Goal: Task Accomplishment & Management: Manage account settings

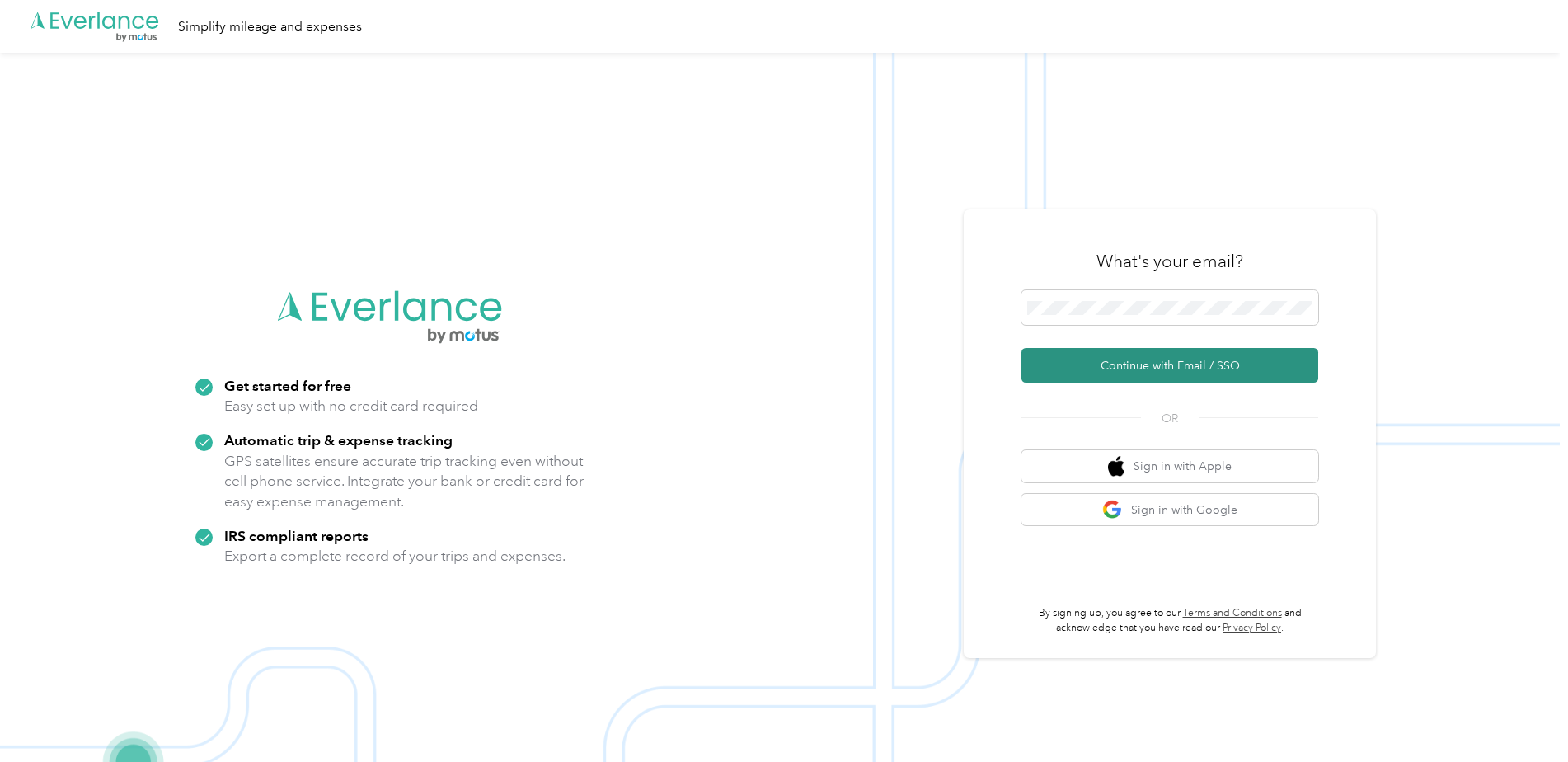
click at [1110, 366] on button "Continue with Email / SSO" at bounding box center [1169, 366] width 296 height 35
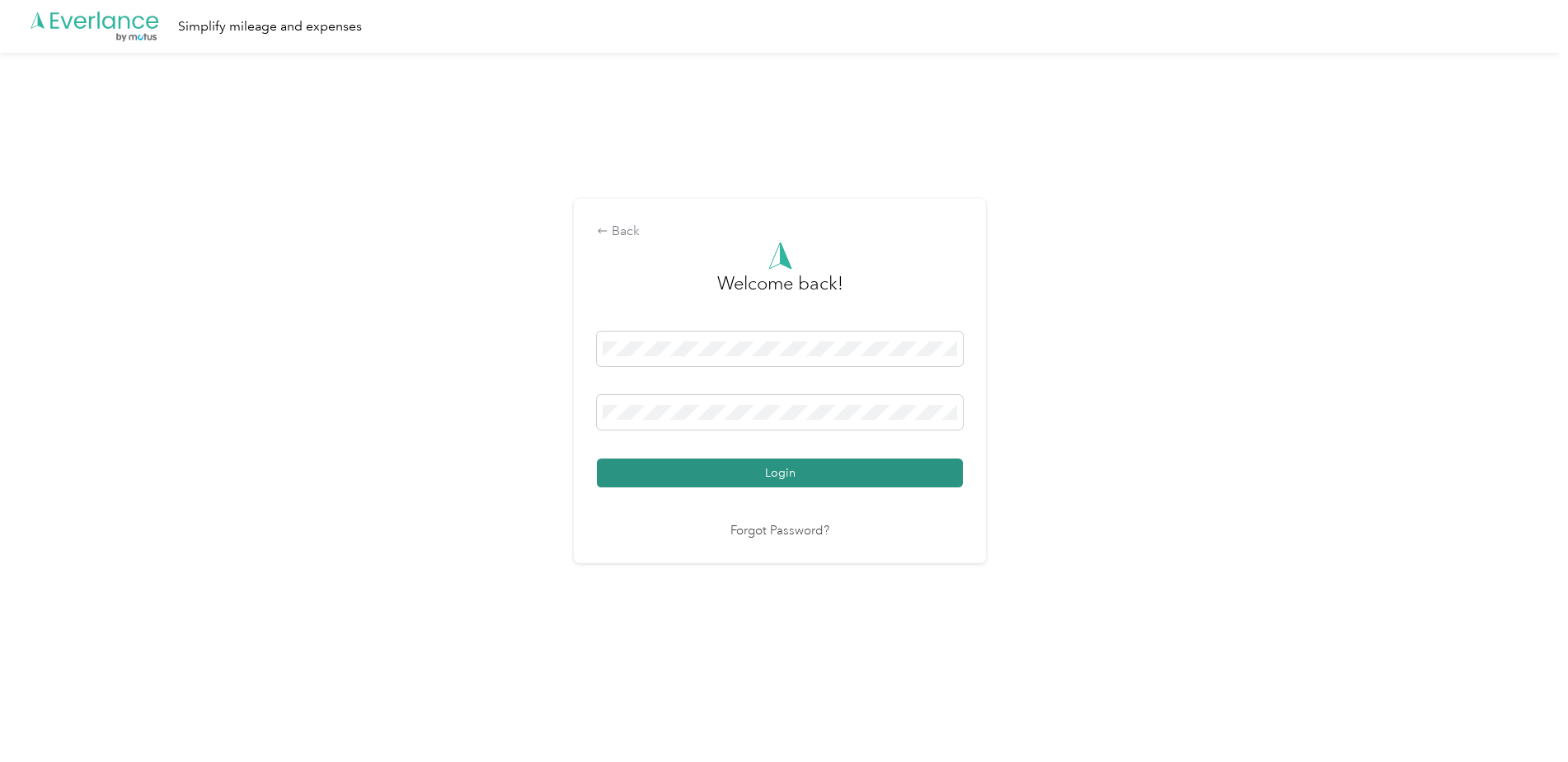
click at [769, 470] on button "Login" at bounding box center [780, 473] width 366 height 29
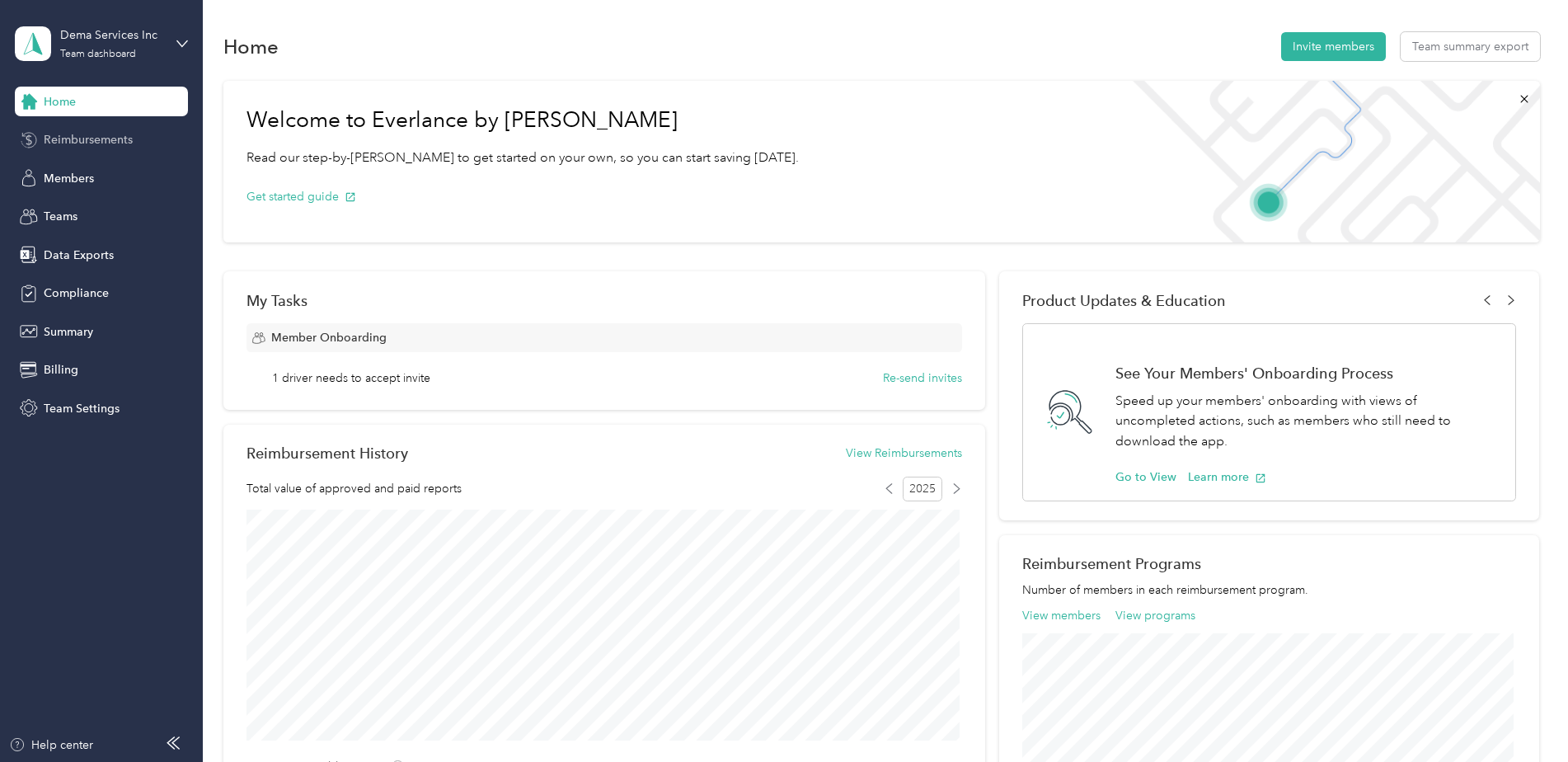
click at [87, 144] on span "Reimbursements" at bounding box center [88, 140] width 89 height 17
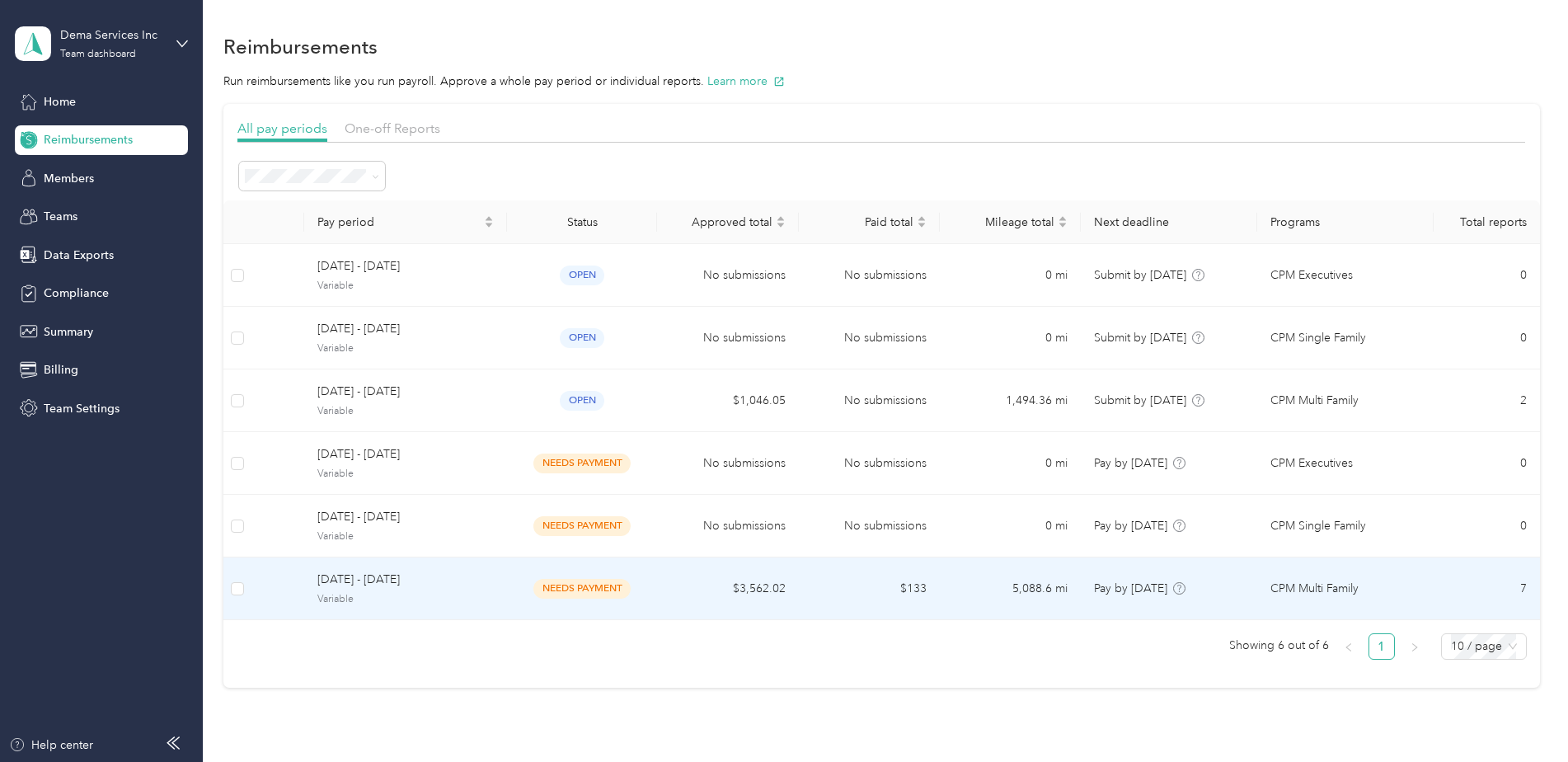
click at [508, 592] on td "needs payment" at bounding box center [582, 588] width 150 height 62
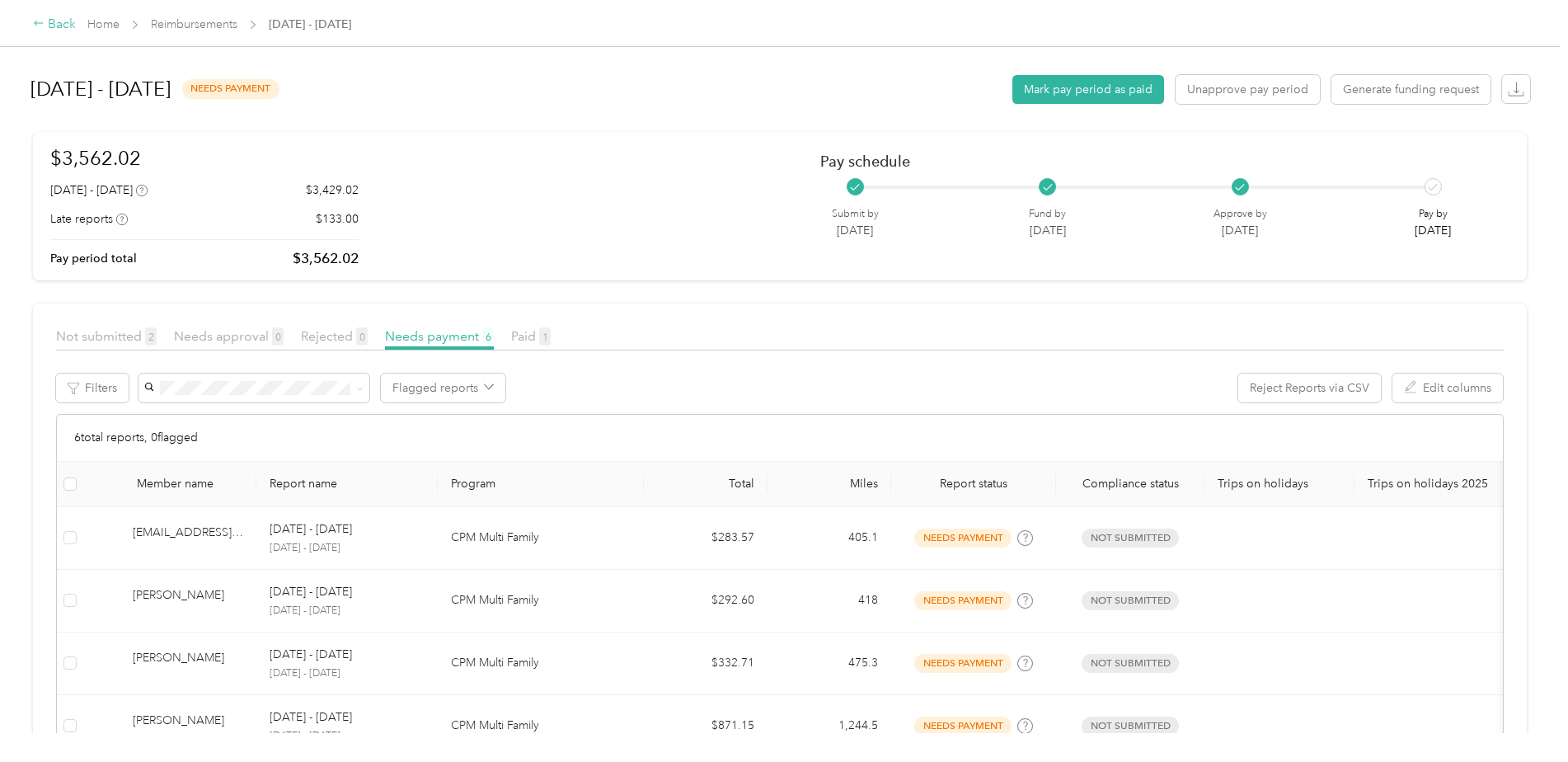
click at [63, 27] on div "Back" at bounding box center [55, 25] width 43 height 20
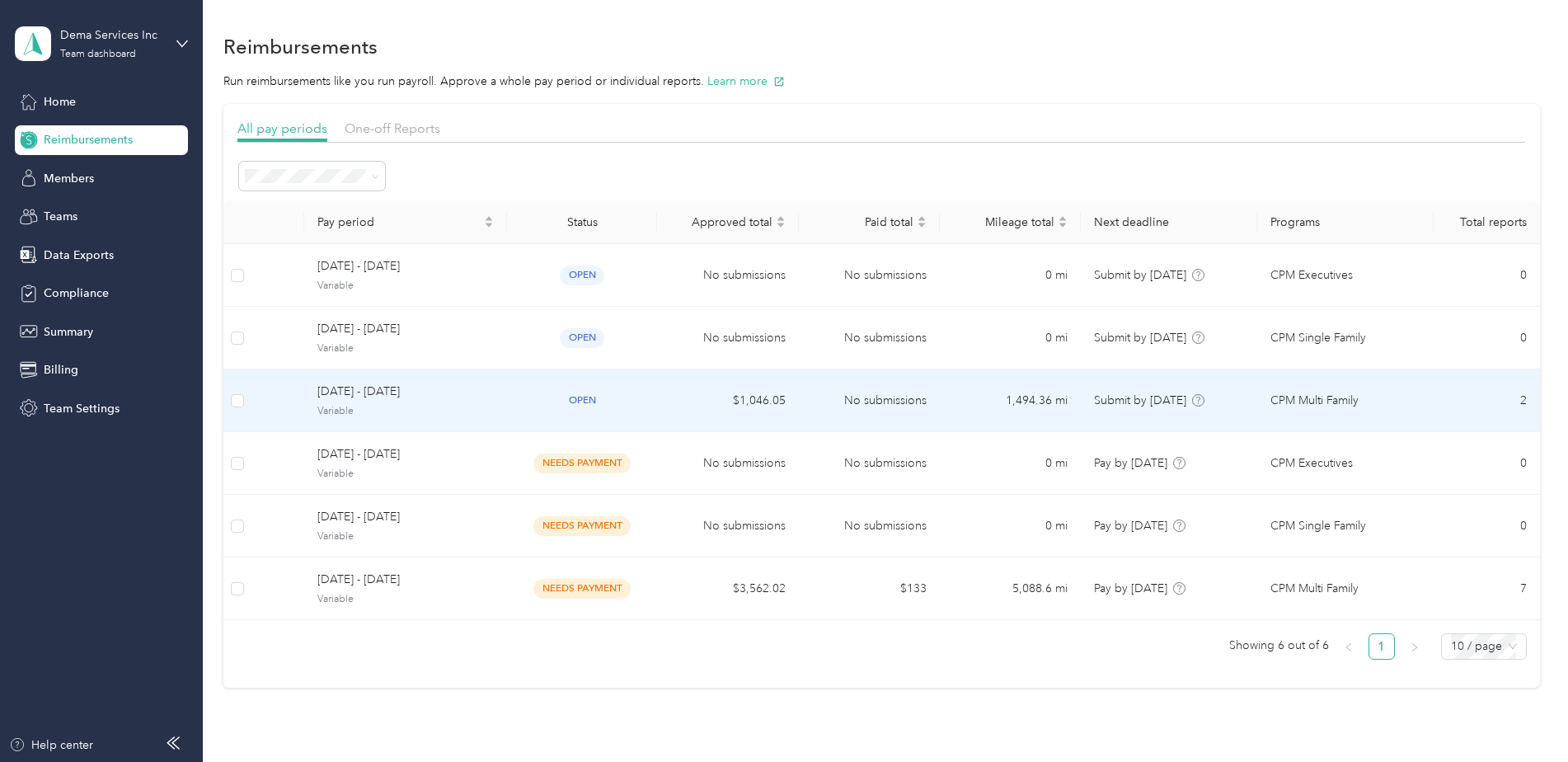
click at [329, 414] on span "Variable" at bounding box center [405, 411] width 176 height 15
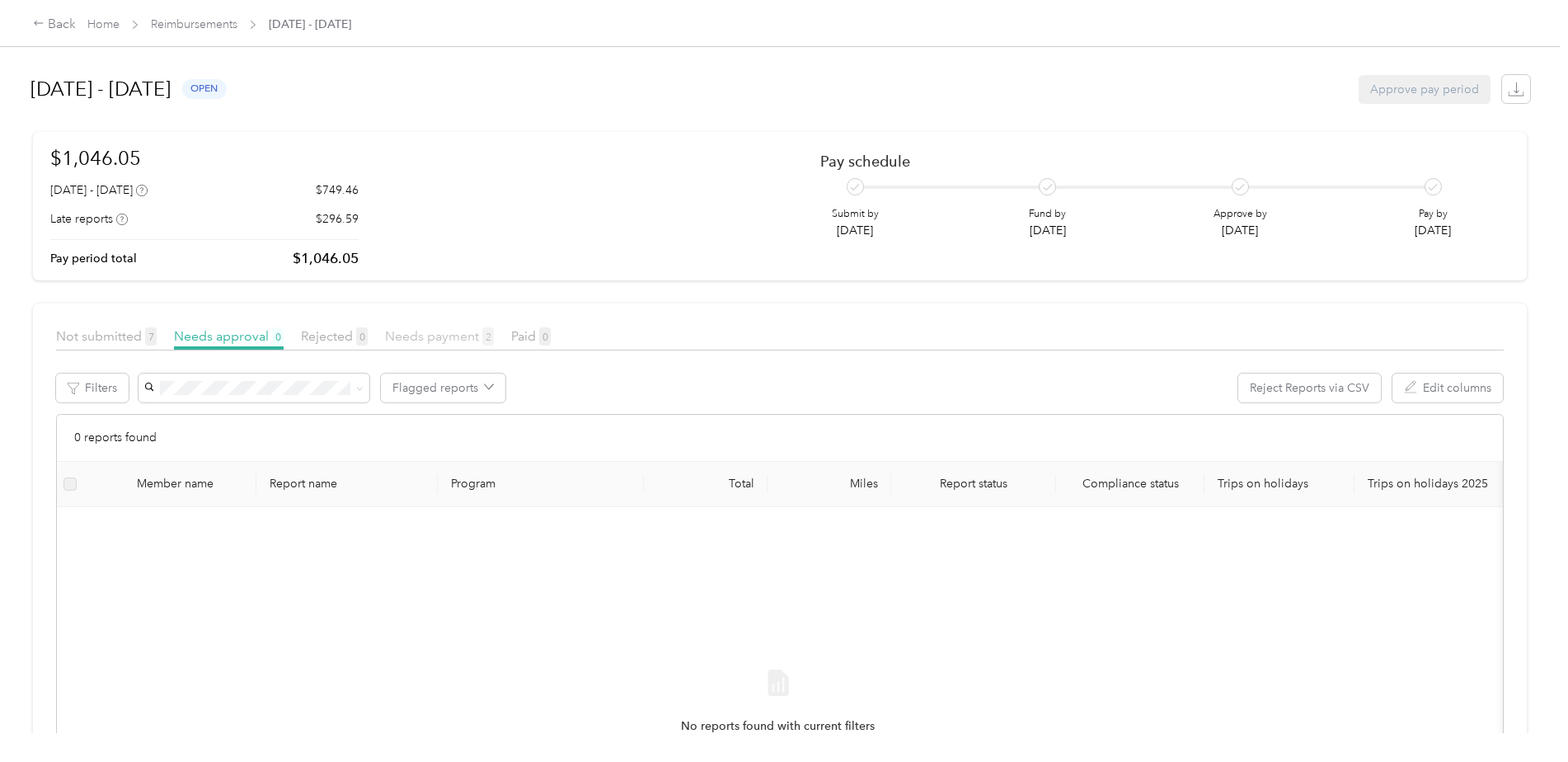
click at [480, 342] on span "Needs payment 2" at bounding box center [439, 336] width 109 height 16
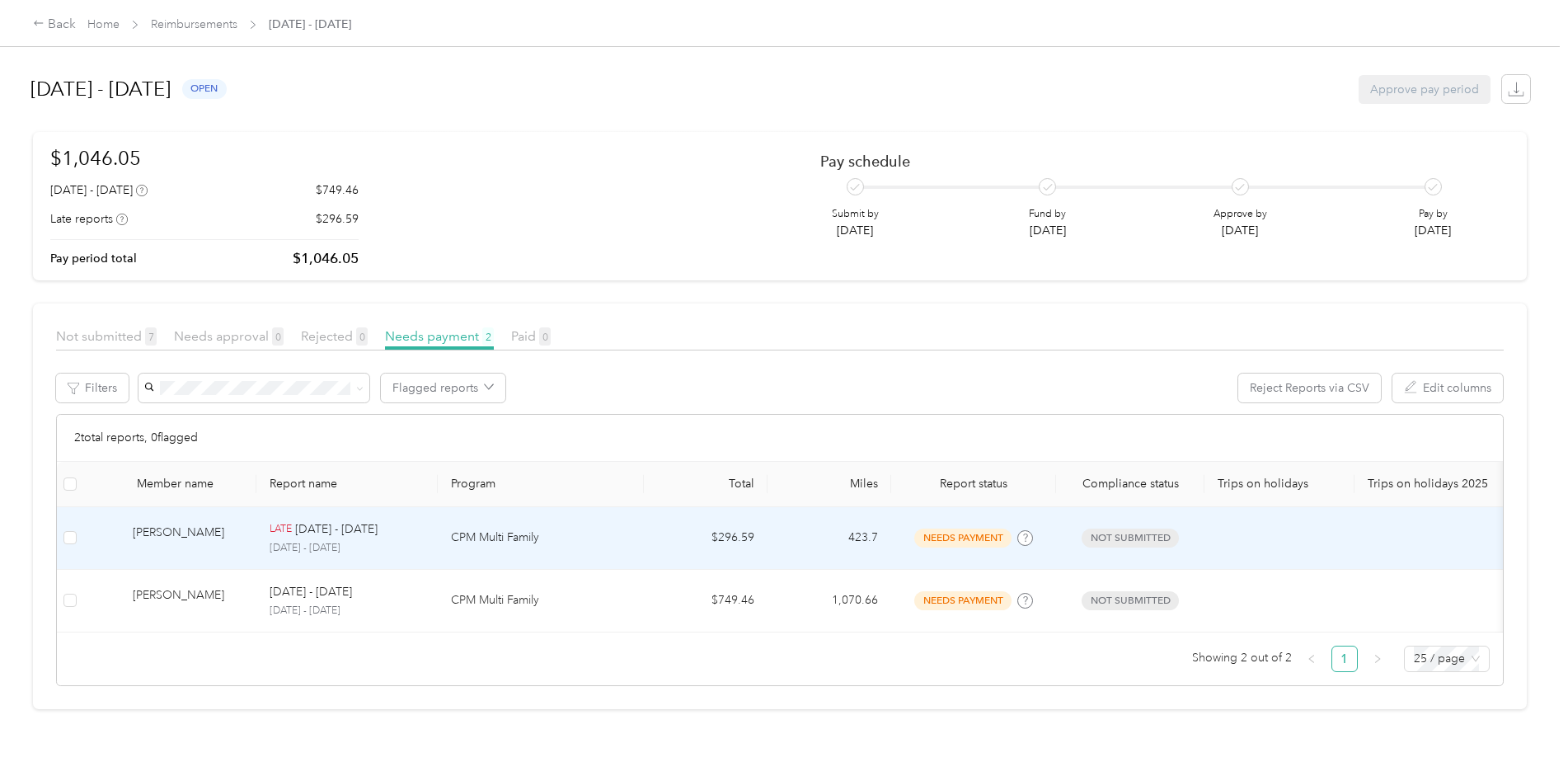
click at [83, 544] on td "[PERSON_NAME]" at bounding box center [169, 538] width 173 height 62
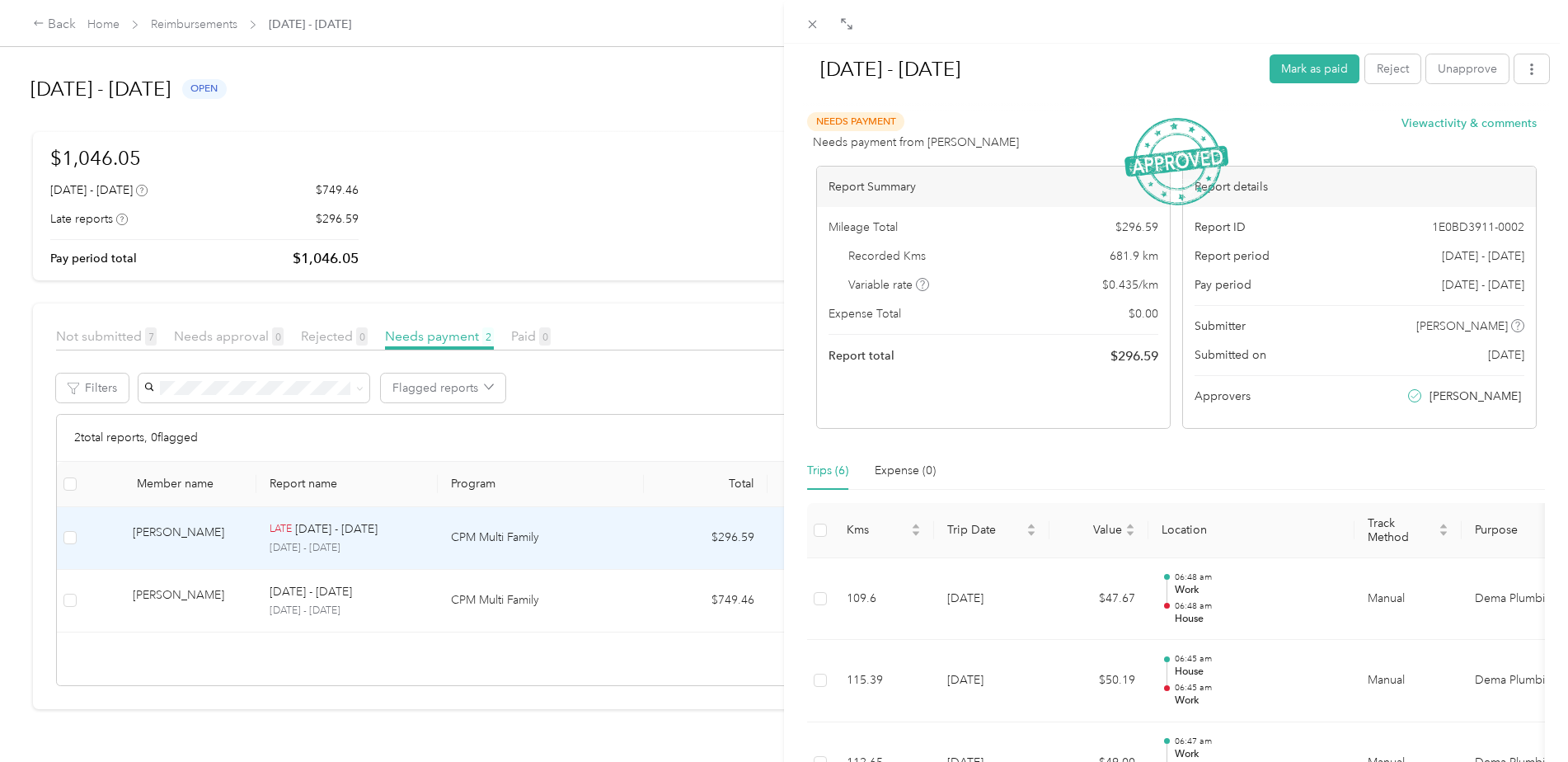
click at [94, 597] on div "[DATE] - [DATE] [PERSON_NAME] as paid Reject Unapprove Needs Payment Needs paym…" at bounding box center [784, 381] width 1568 height 762
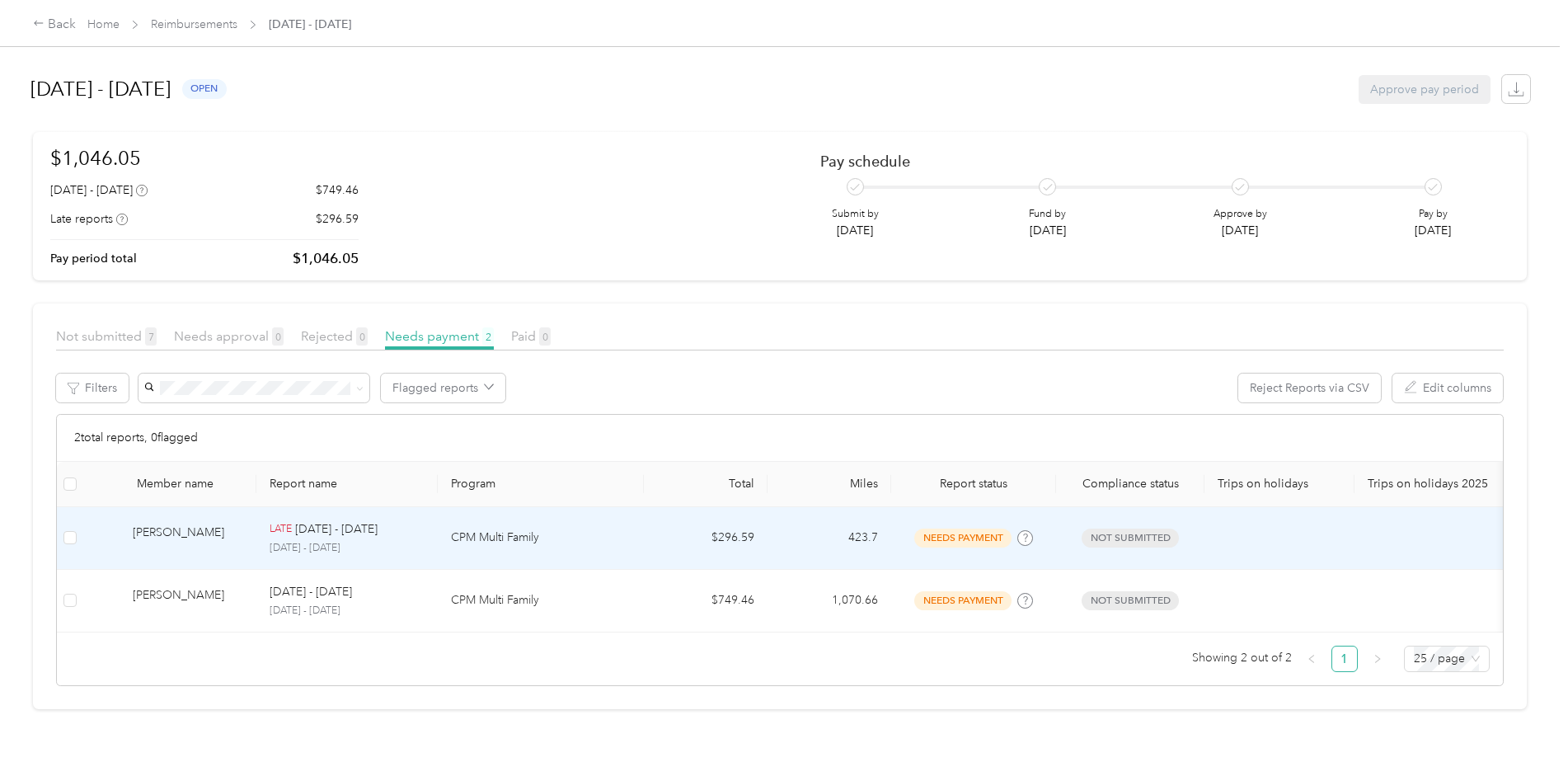
click at [209, 532] on div "[PERSON_NAME]" at bounding box center [188, 538] width 110 height 29
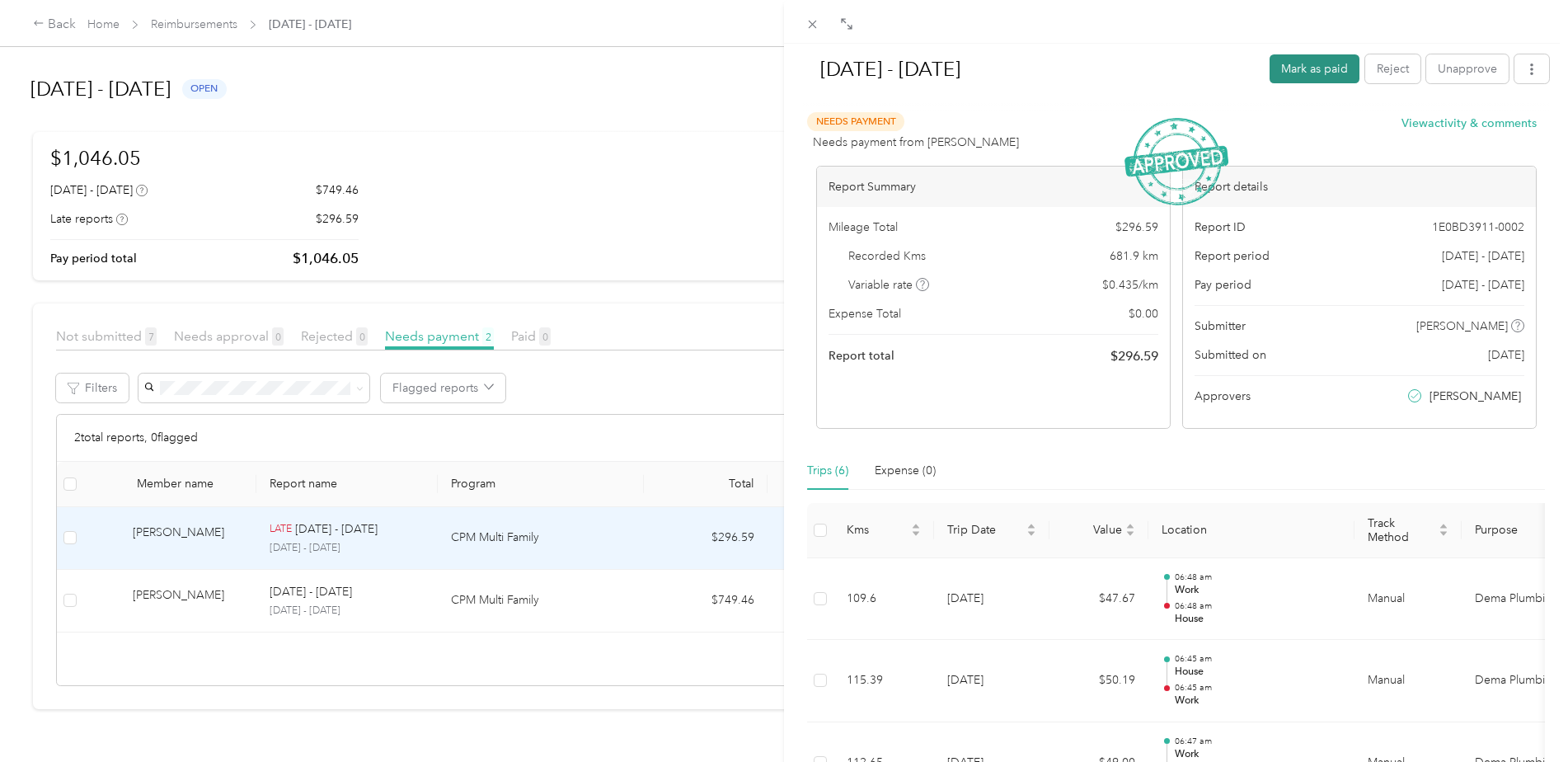
click at [1324, 75] on button "Mark as paid" at bounding box center [1315, 69] width 90 height 29
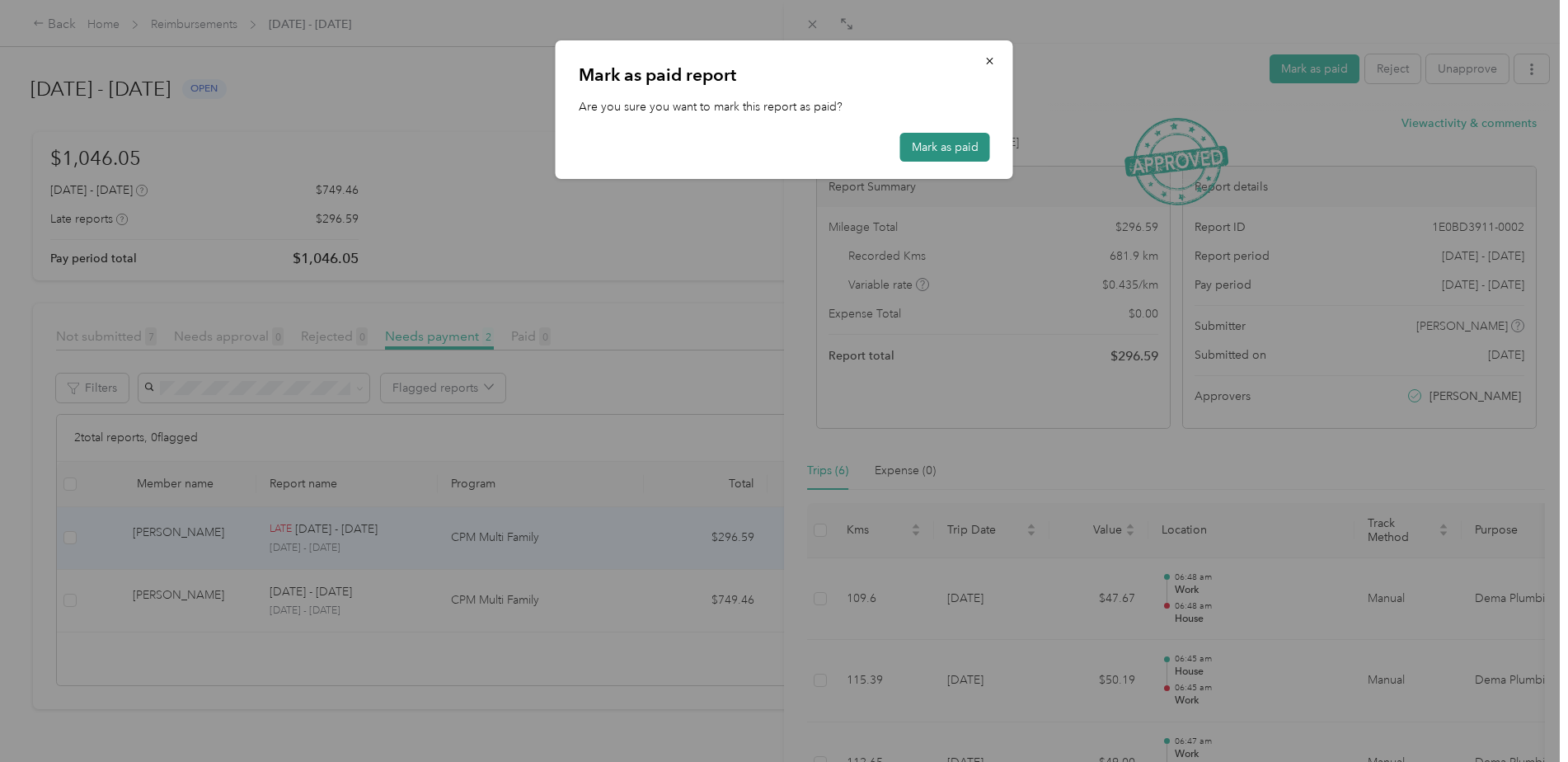
click at [974, 140] on button "Mark as paid" at bounding box center [945, 147] width 90 height 29
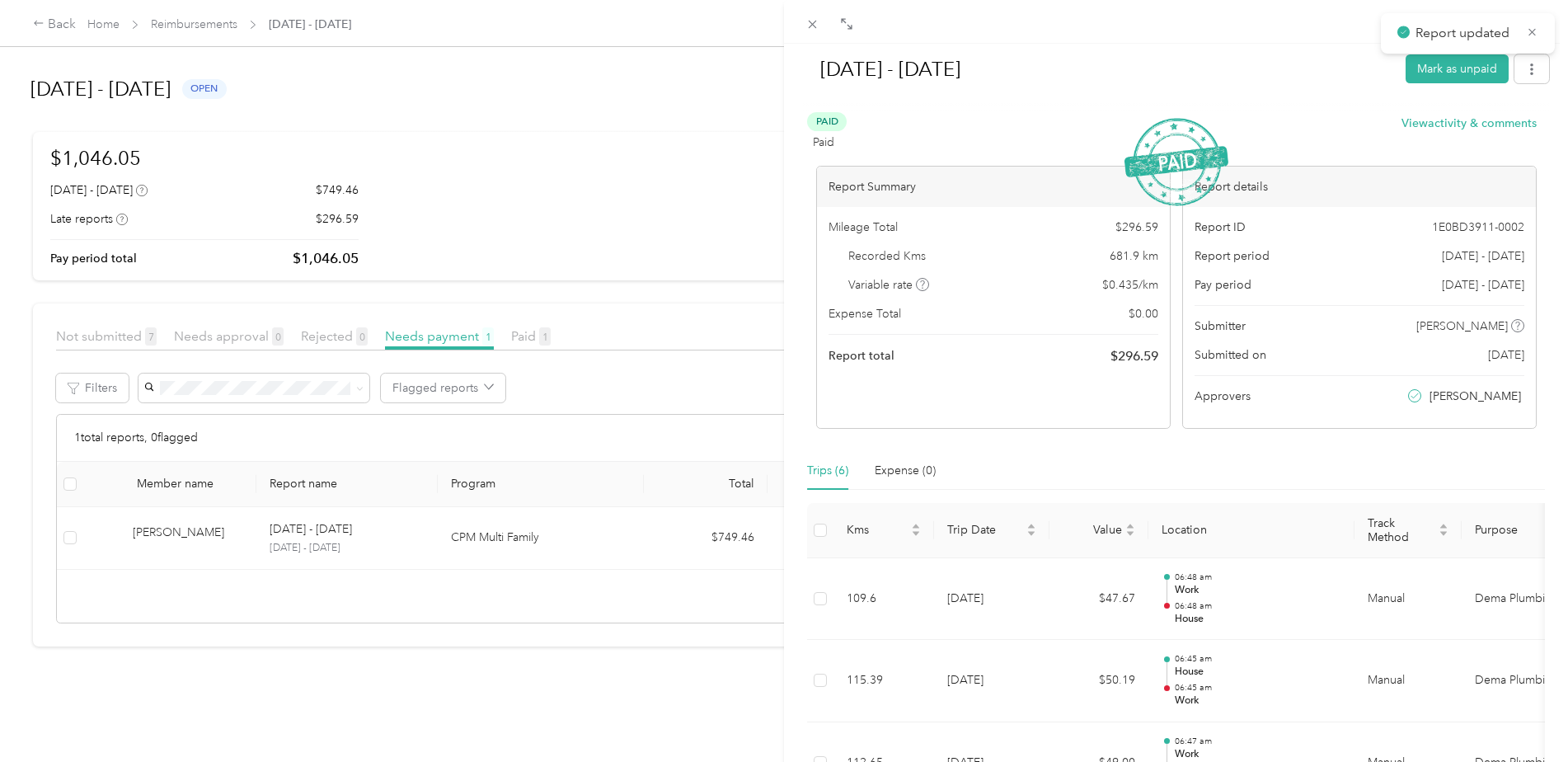
click at [203, 530] on div "[DATE] - [DATE] Mark as unpaid Paid Paid View activity & comments Report Summar…" at bounding box center [784, 381] width 1568 height 762
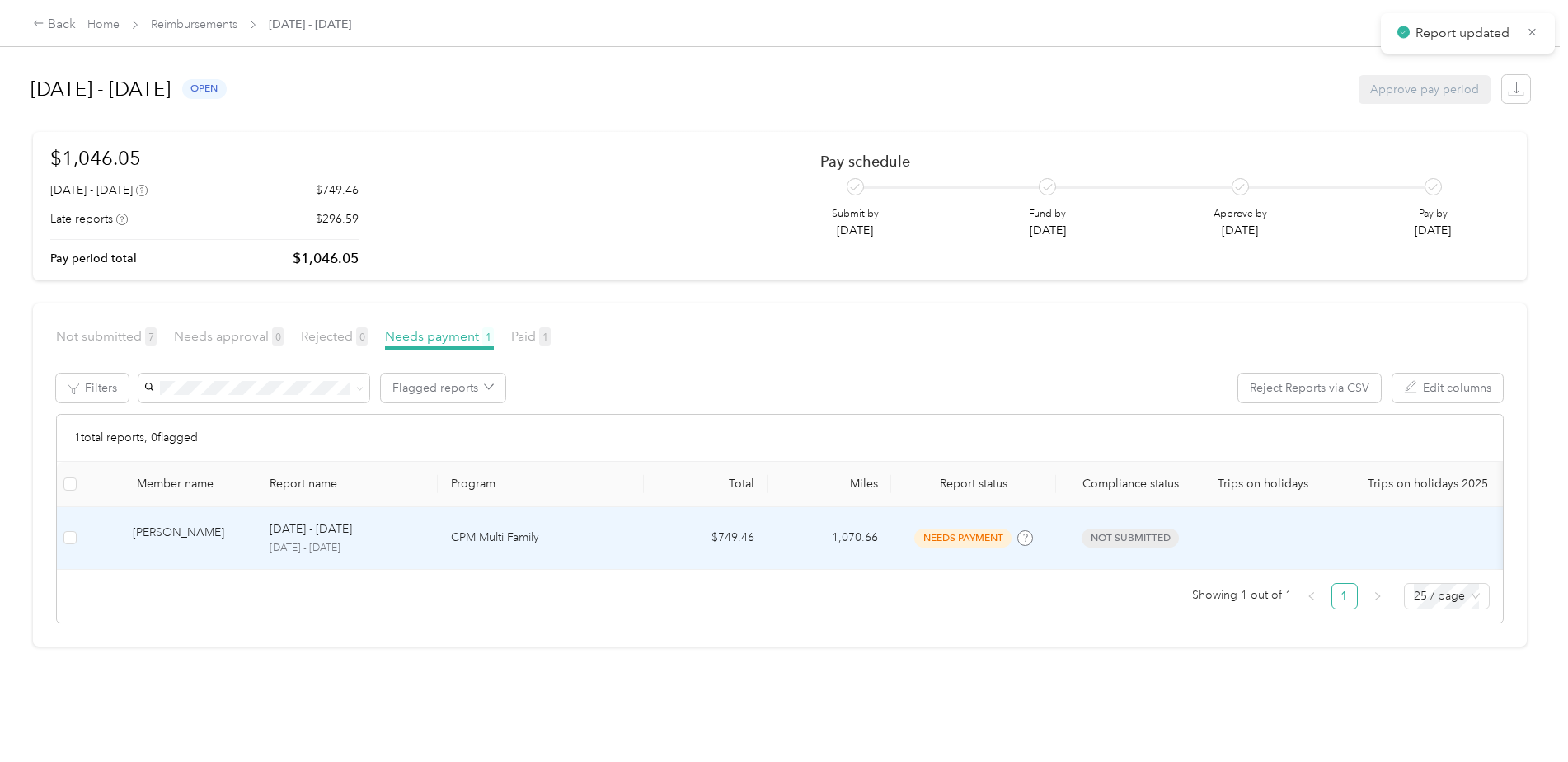
click at [251, 528] on td "[PERSON_NAME]" at bounding box center [169, 538] width 173 height 62
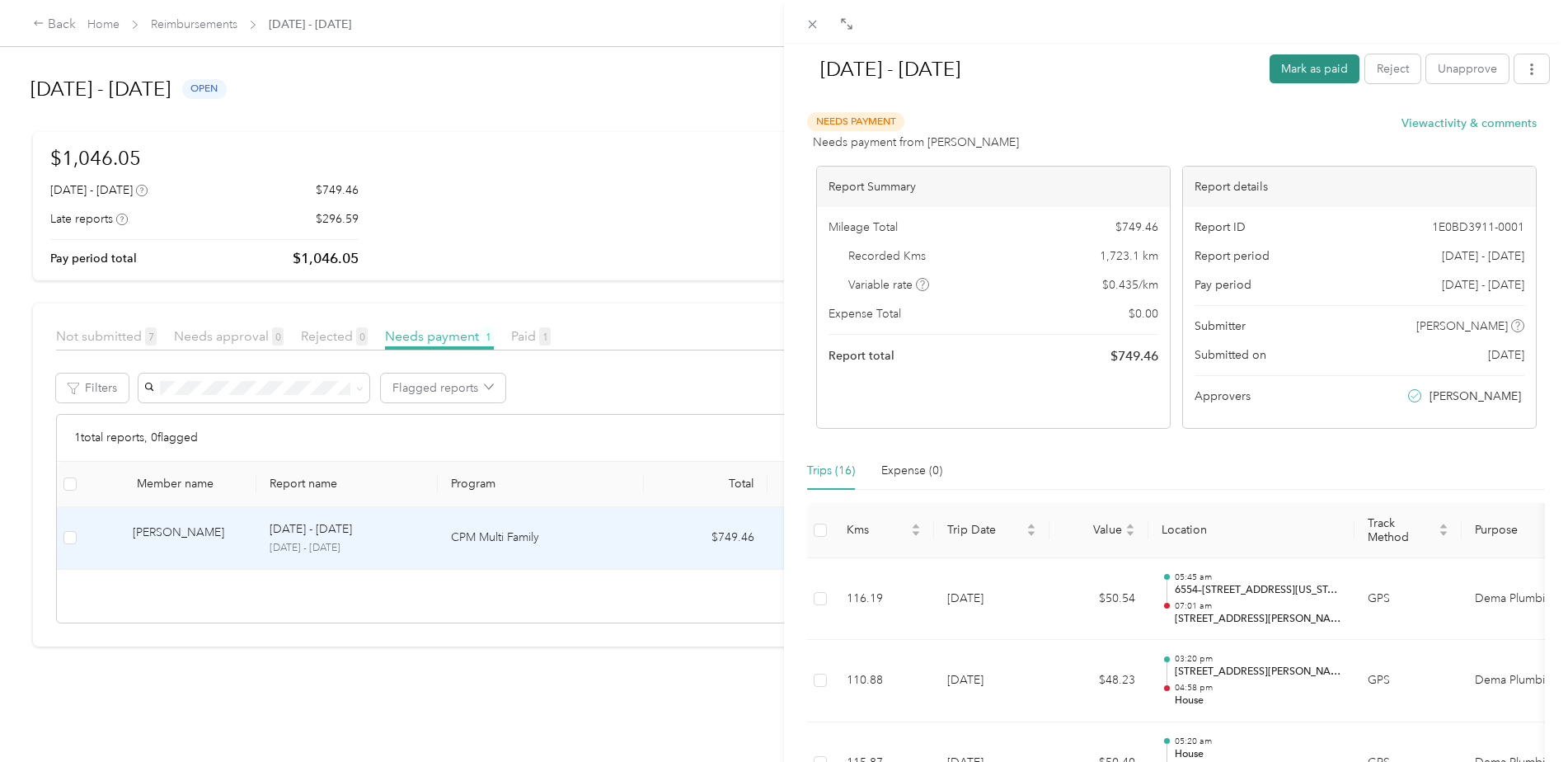
click at [1286, 71] on button "Mark as paid" at bounding box center [1315, 69] width 90 height 29
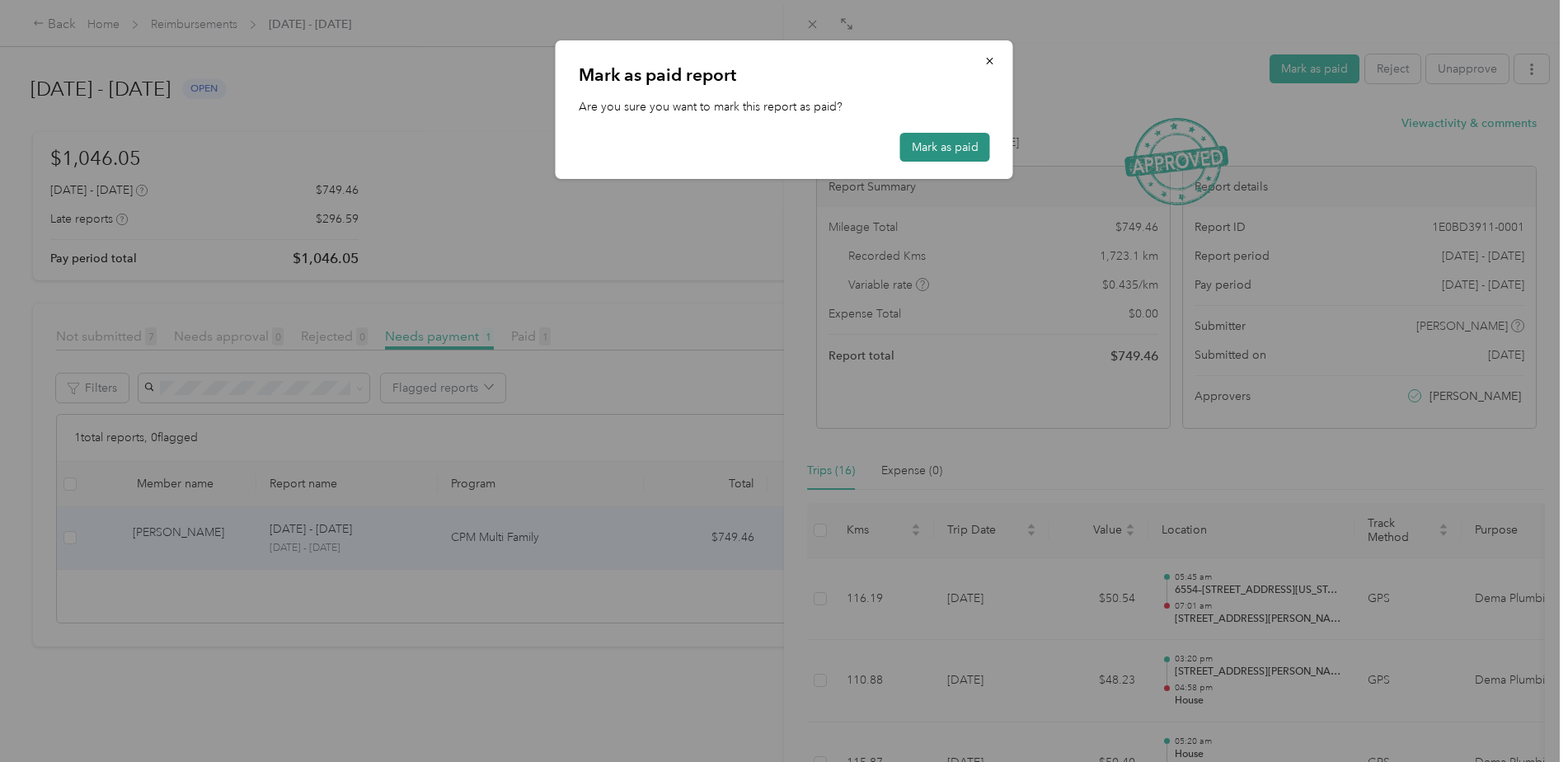
click at [948, 139] on button "Mark as paid" at bounding box center [945, 147] width 90 height 29
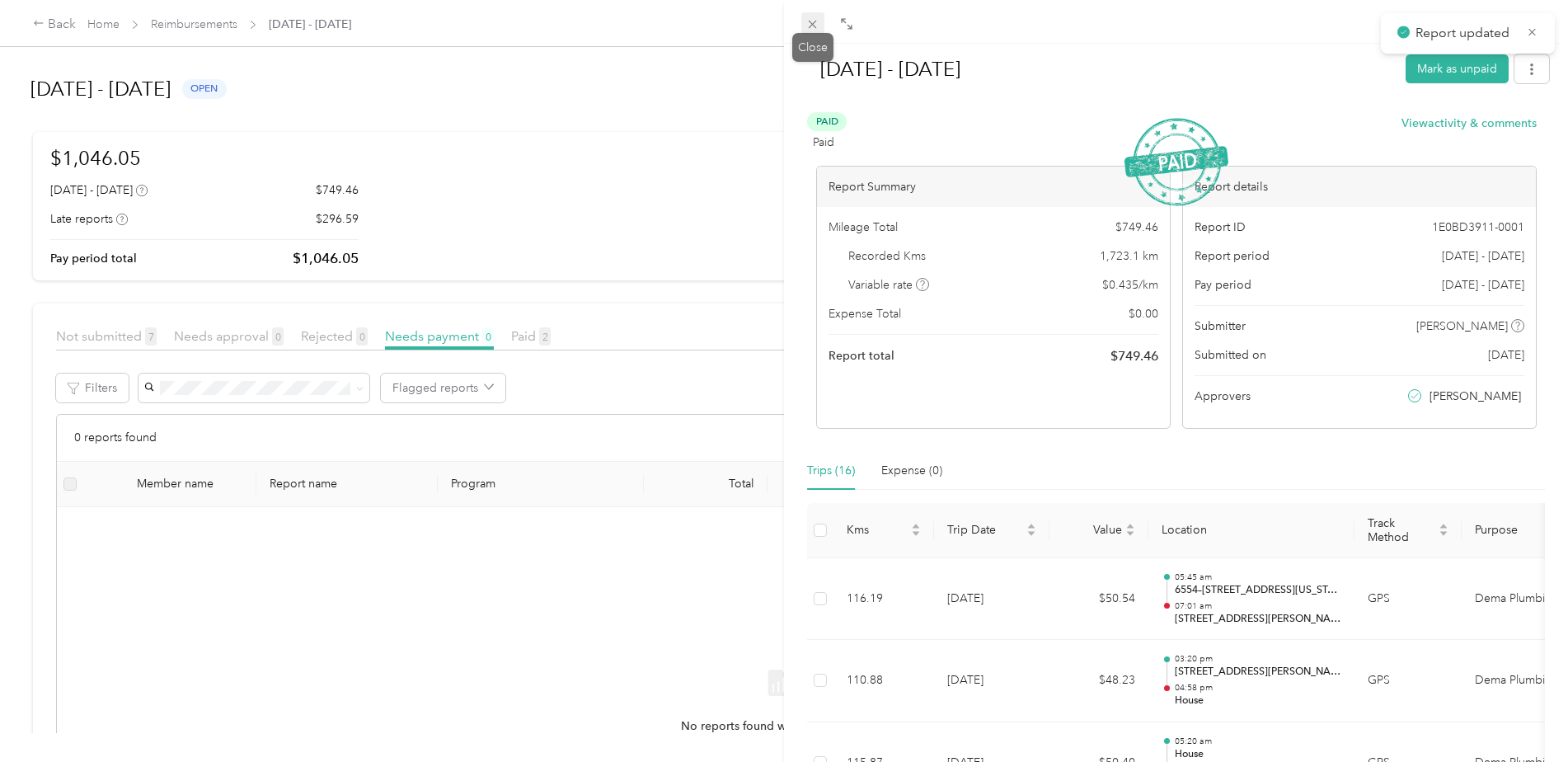
click at [816, 25] on icon at bounding box center [812, 24] width 14 height 14
